Goal: Information Seeking & Learning: Understand process/instructions

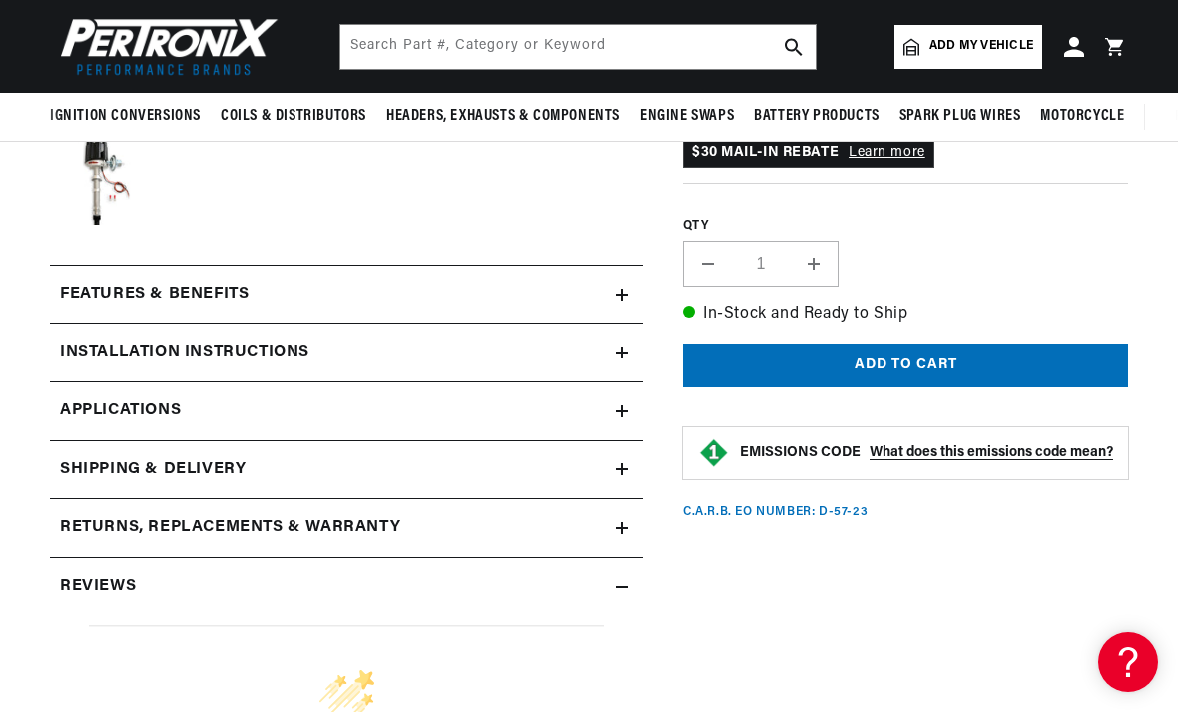
scroll to position [713, 0]
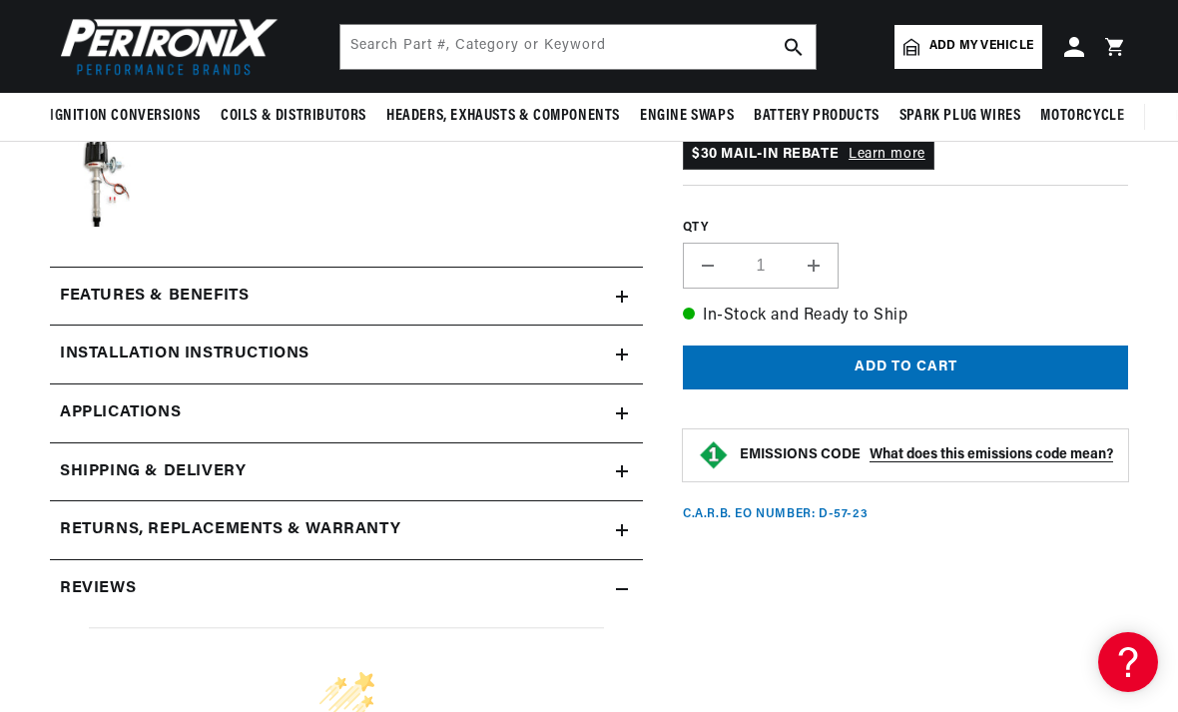
click at [614, 347] on div "Installation instructions" at bounding box center [333, 354] width 566 height 26
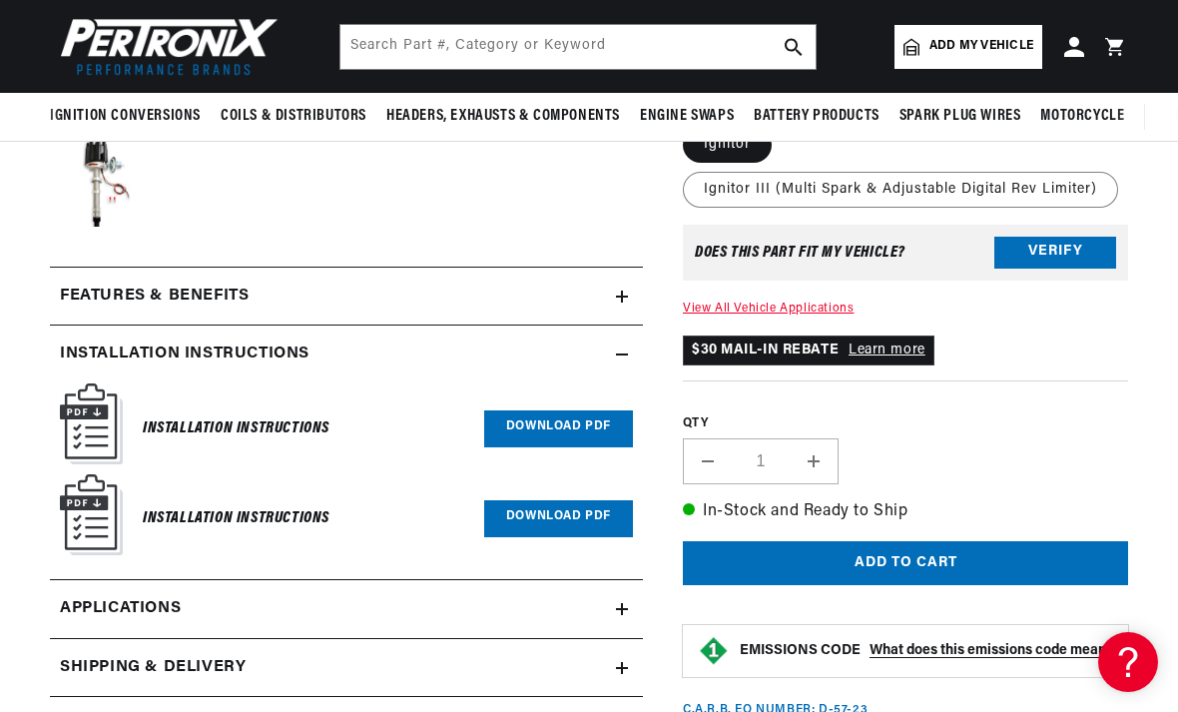
click at [622, 603] on icon at bounding box center [622, 609] width 0 height 12
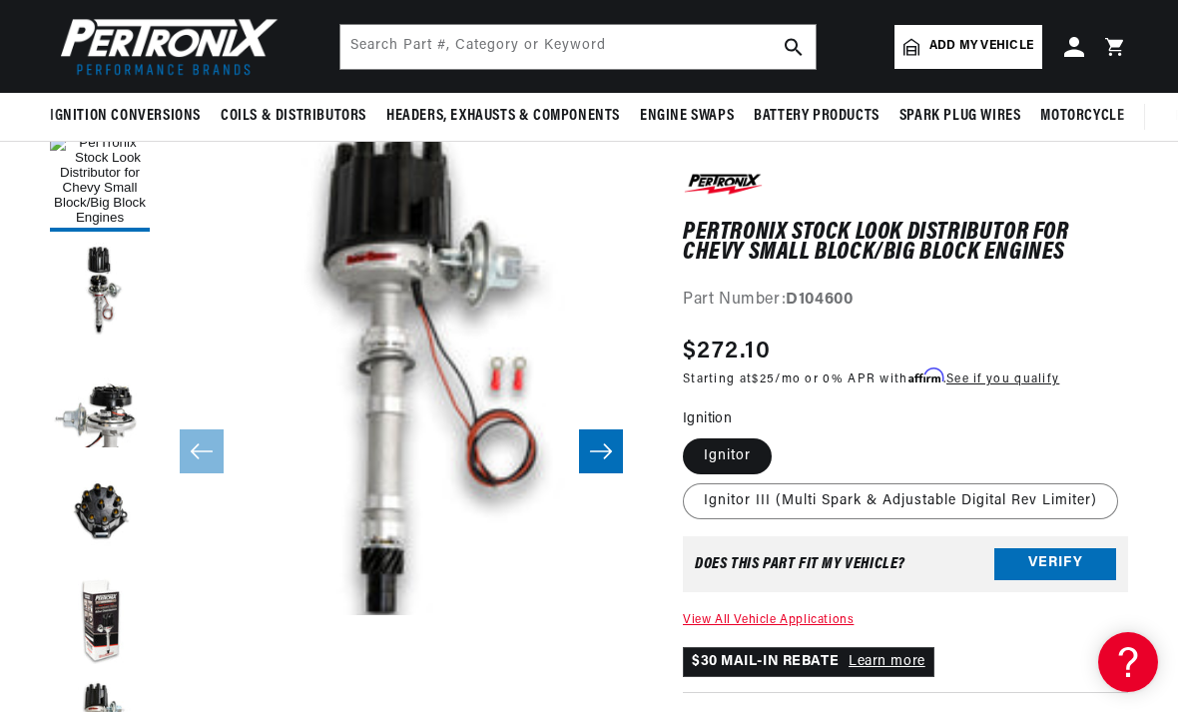
click at [114, 503] on button "Load image 4 in gallery view" at bounding box center [100, 511] width 100 height 100
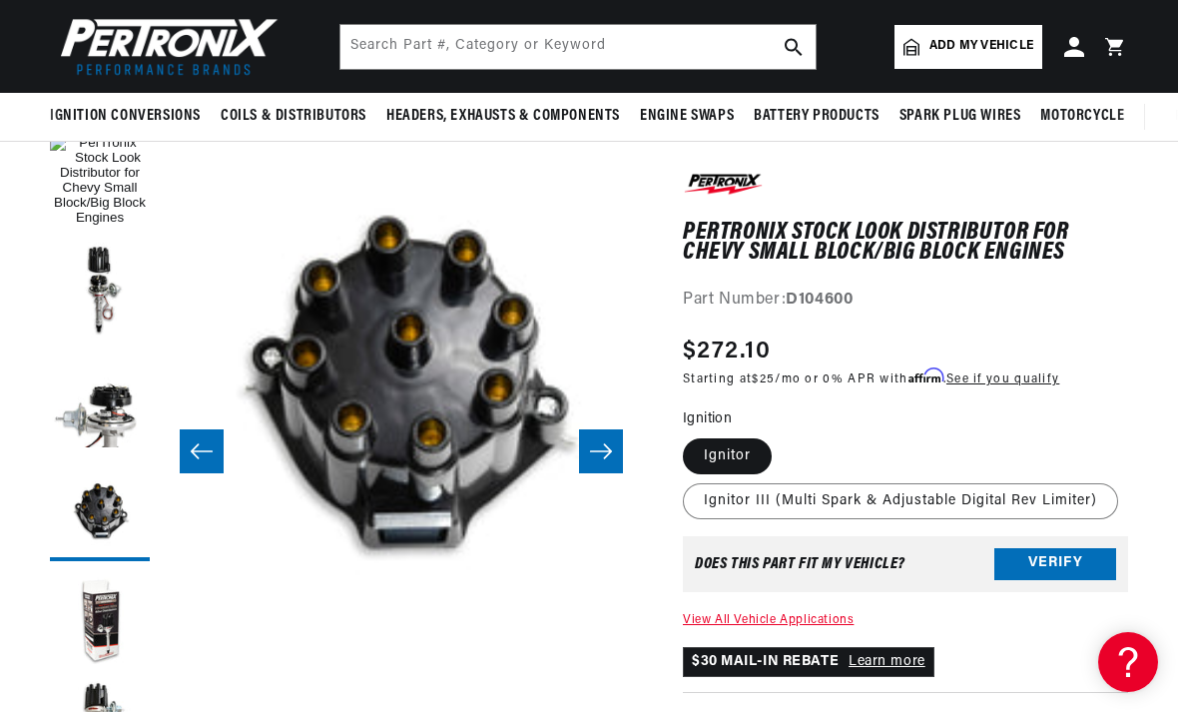
click at [609, 443] on icon "Slide right" at bounding box center [601, 451] width 24 height 20
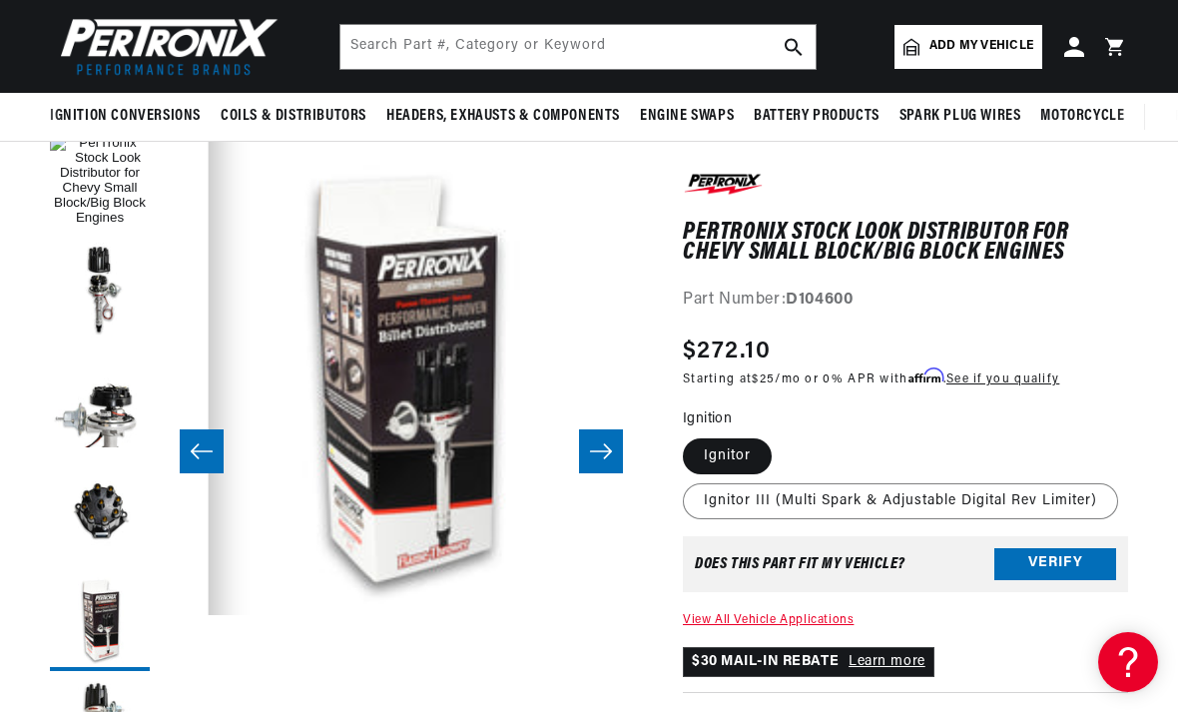
click at [605, 447] on icon "Slide right" at bounding box center [601, 451] width 24 height 20
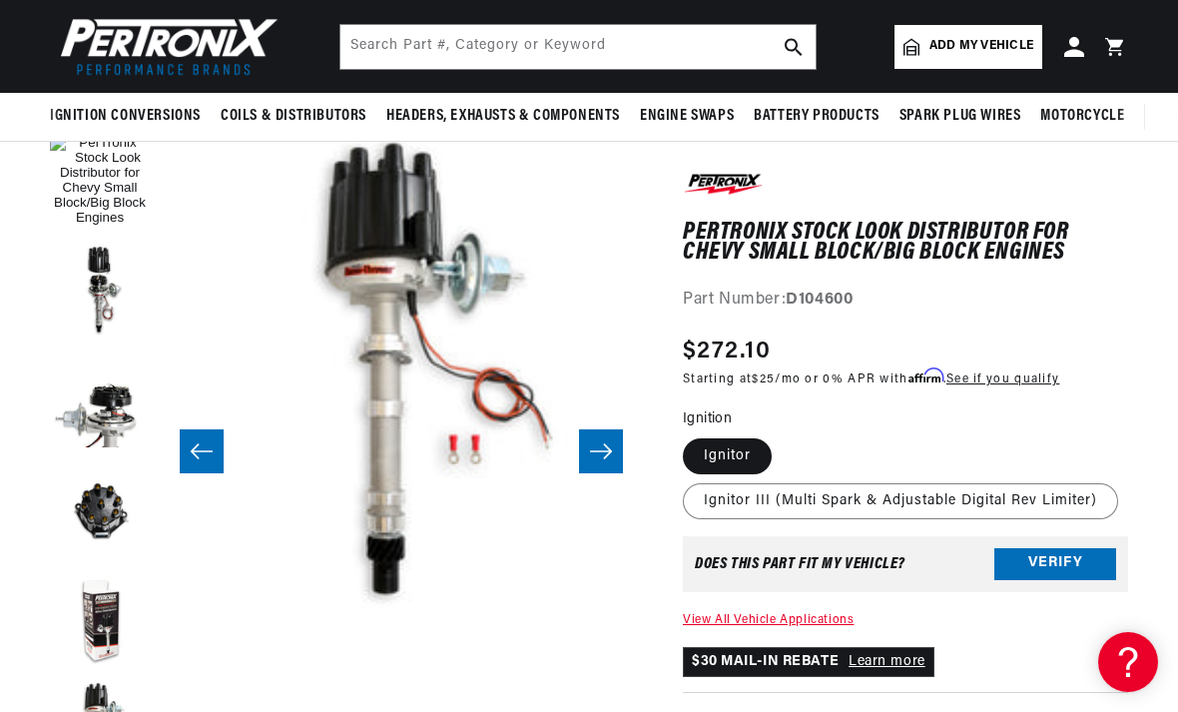
click at [615, 442] on button "Slide right" at bounding box center [601, 451] width 44 height 44
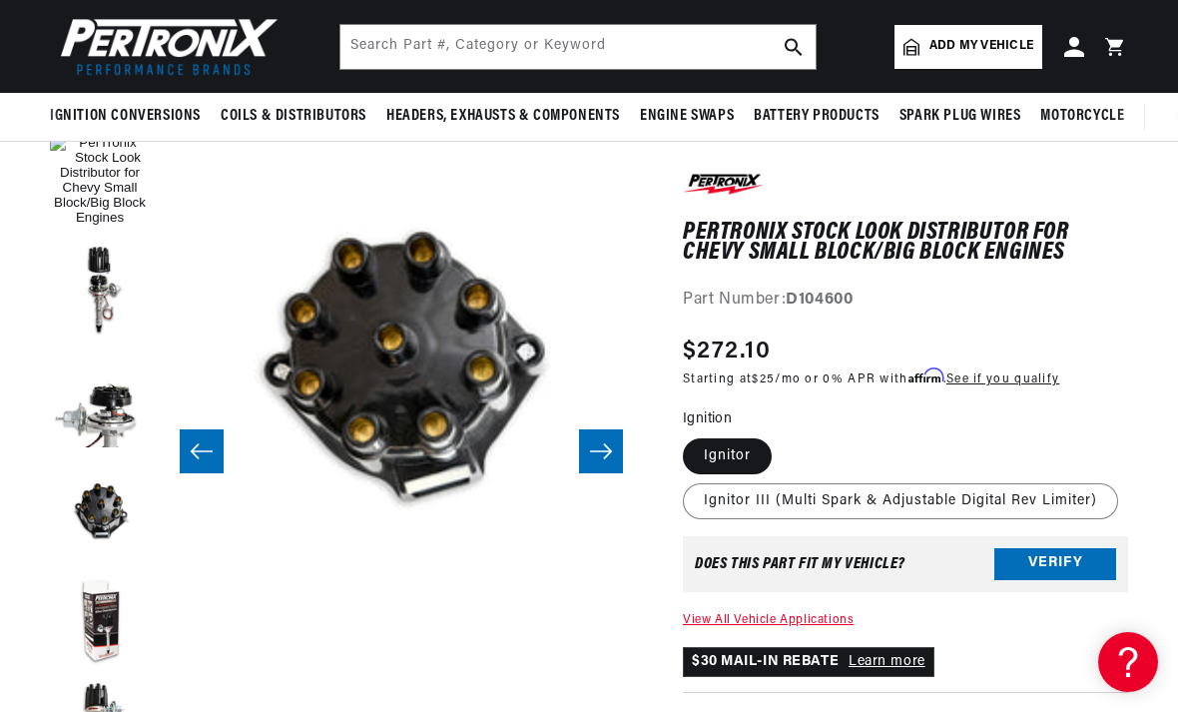
click at [614, 447] on button "Slide right" at bounding box center [601, 451] width 44 height 44
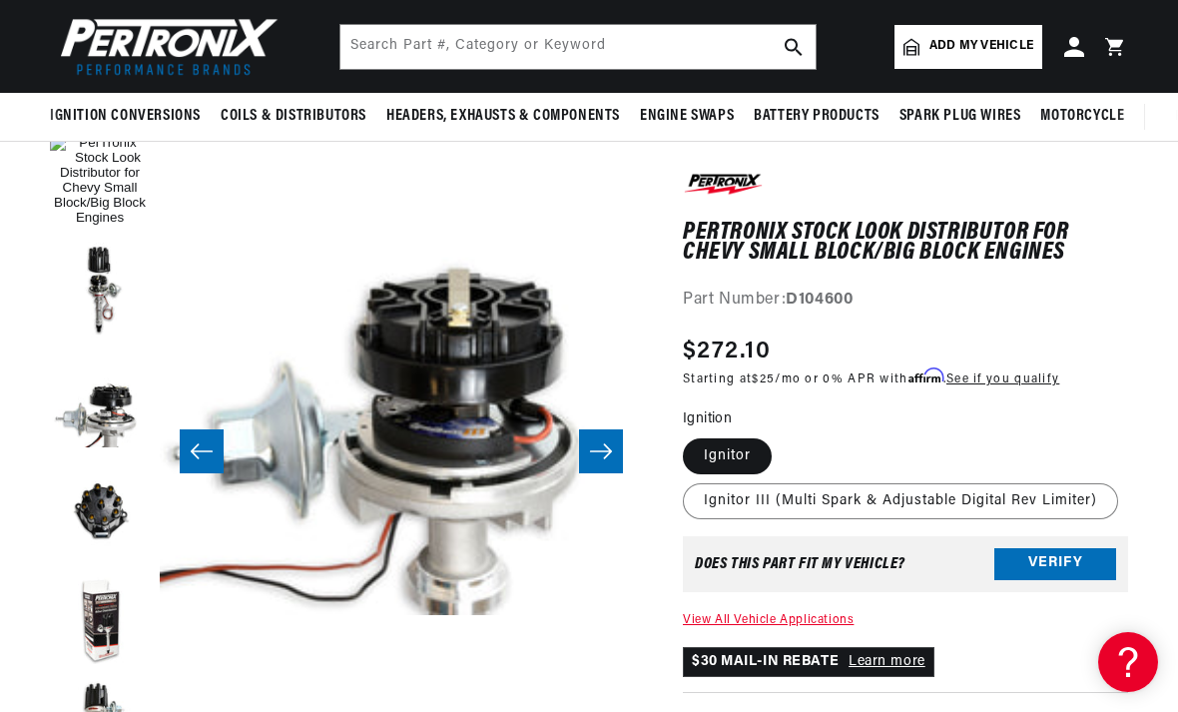
scroll to position [0, 1996]
click at [617, 444] on button "Slide right" at bounding box center [601, 451] width 44 height 44
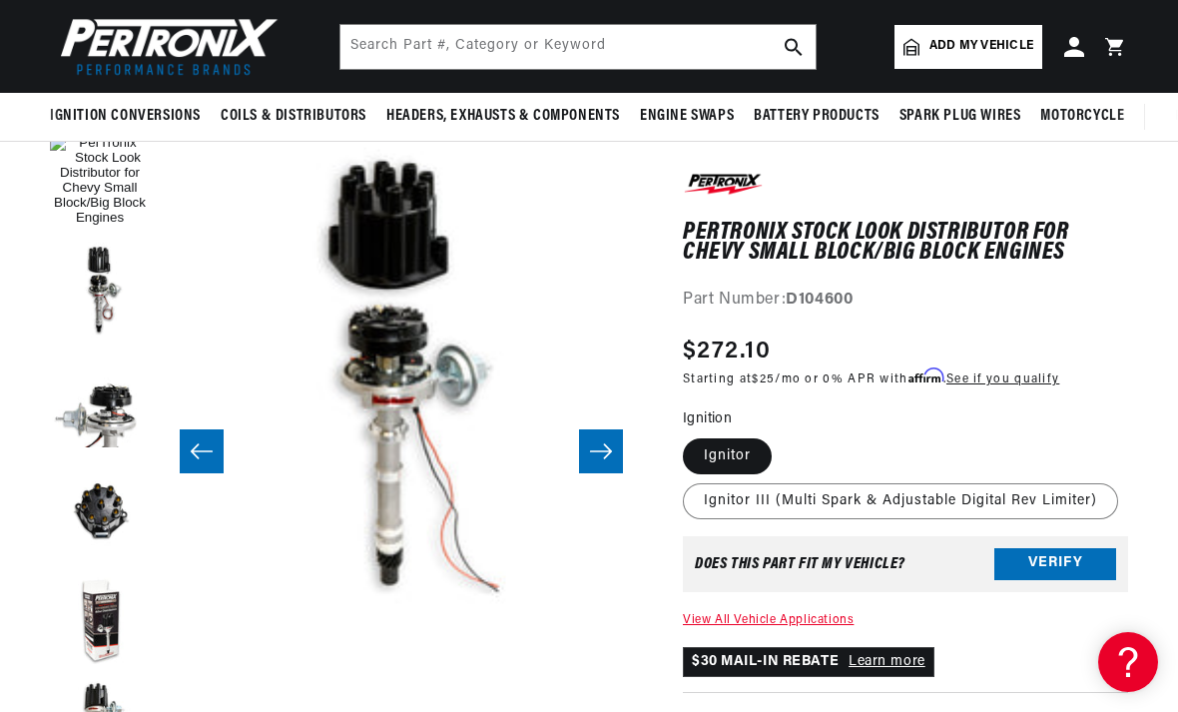
click at [620, 445] on button "Slide right" at bounding box center [601, 451] width 44 height 44
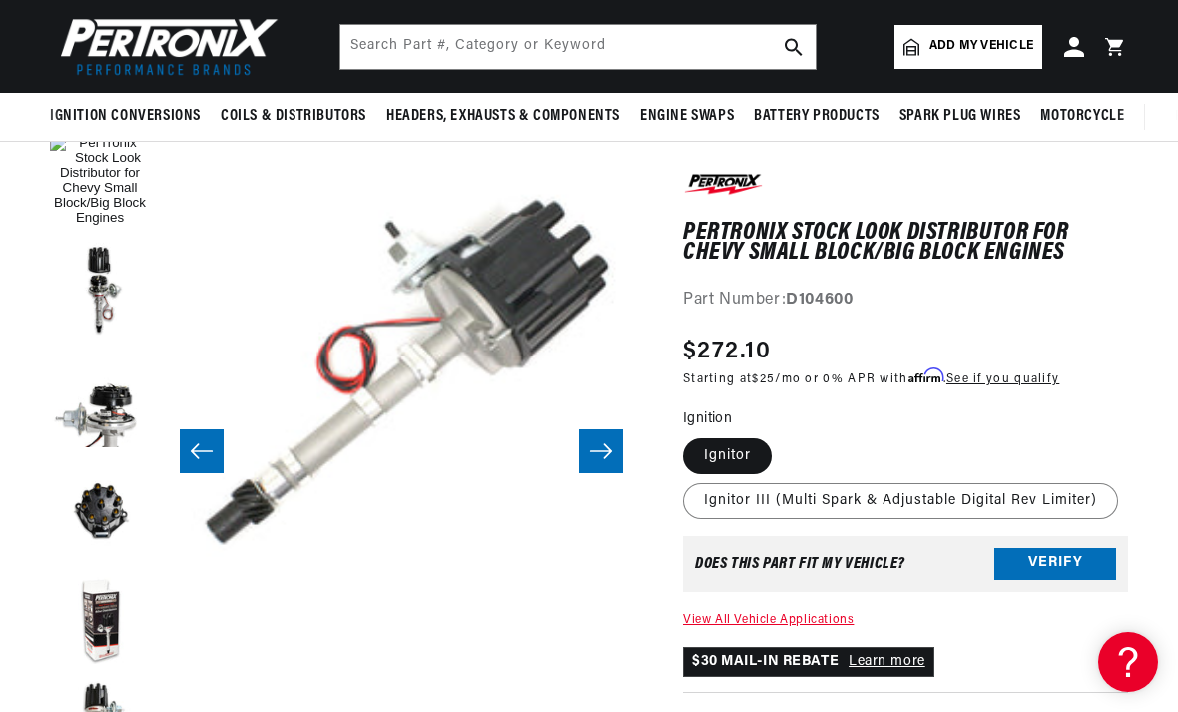
click at [617, 447] on button "Slide right" at bounding box center [601, 451] width 44 height 44
click at [597, 442] on icon "Slide right" at bounding box center [601, 451] width 24 height 20
click at [600, 463] on button "Slide right" at bounding box center [601, 451] width 44 height 44
click at [600, 462] on button "Slide right" at bounding box center [601, 451] width 44 height 44
click at [606, 439] on button "Slide right" at bounding box center [601, 451] width 44 height 44
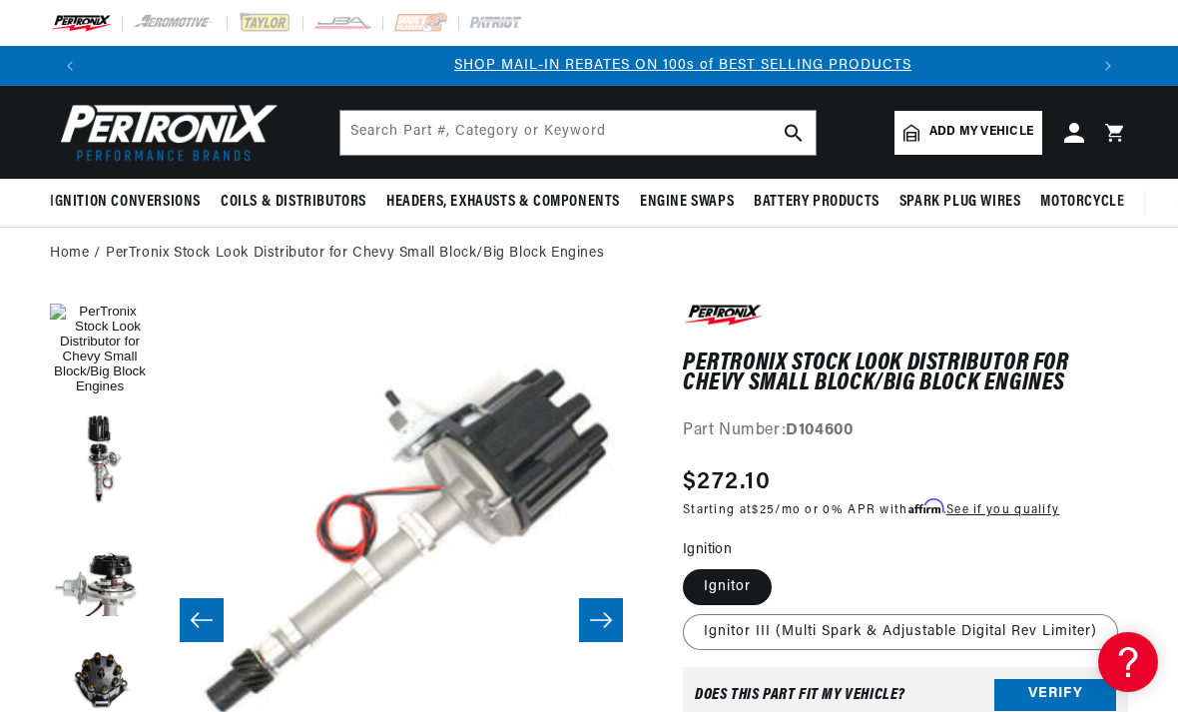
scroll to position [0, 998]
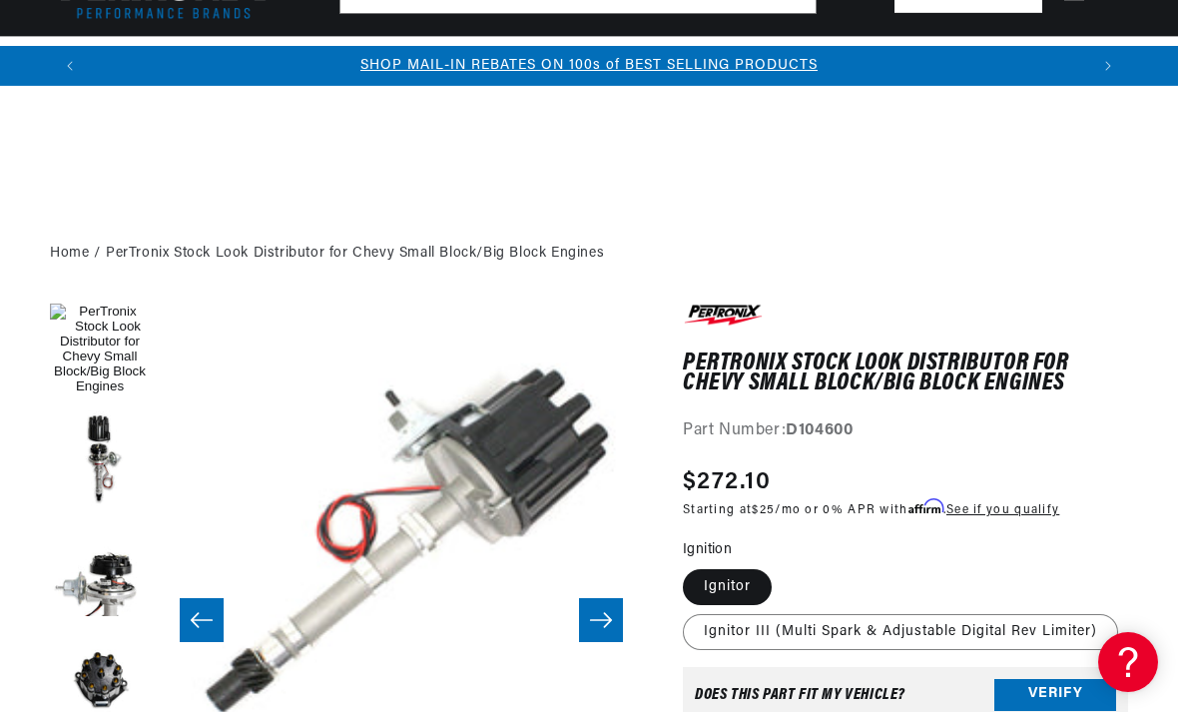
scroll to position [776, 0]
